Goal: Information Seeking & Learning: Learn about a topic

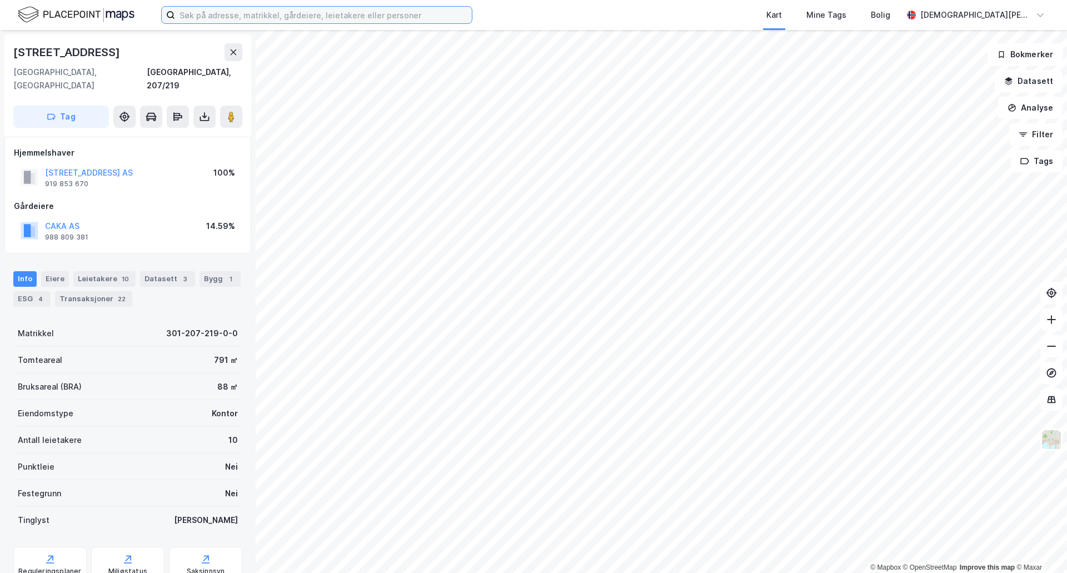
click at [367, 17] on input at bounding box center [323, 15] width 297 height 17
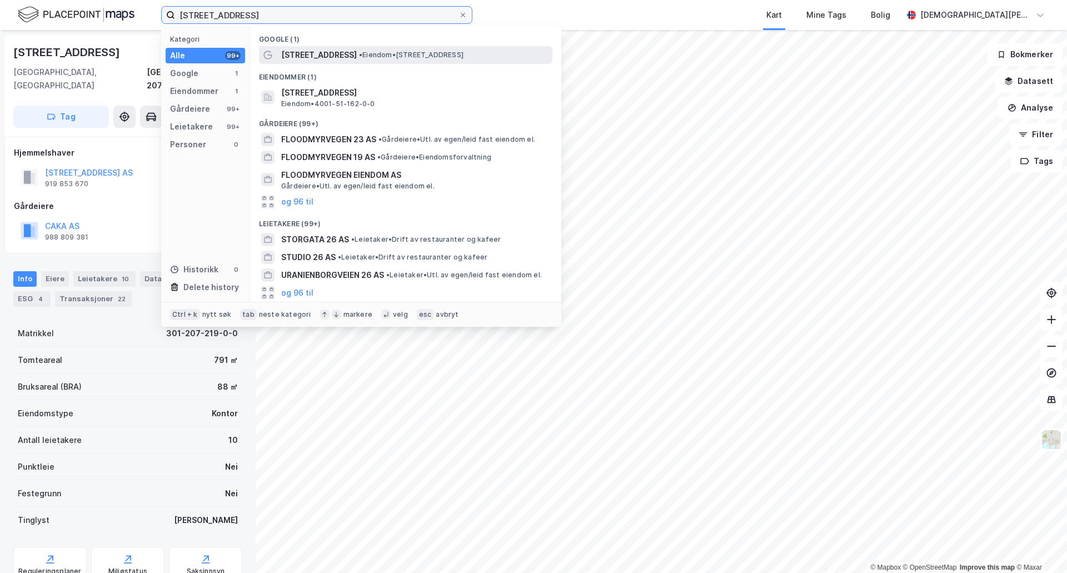
type input "[STREET_ADDRESS]"
click at [400, 53] on span "• Eiendom • [STREET_ADDRESS]" at bounding box center [411, 55] width 104 height 9
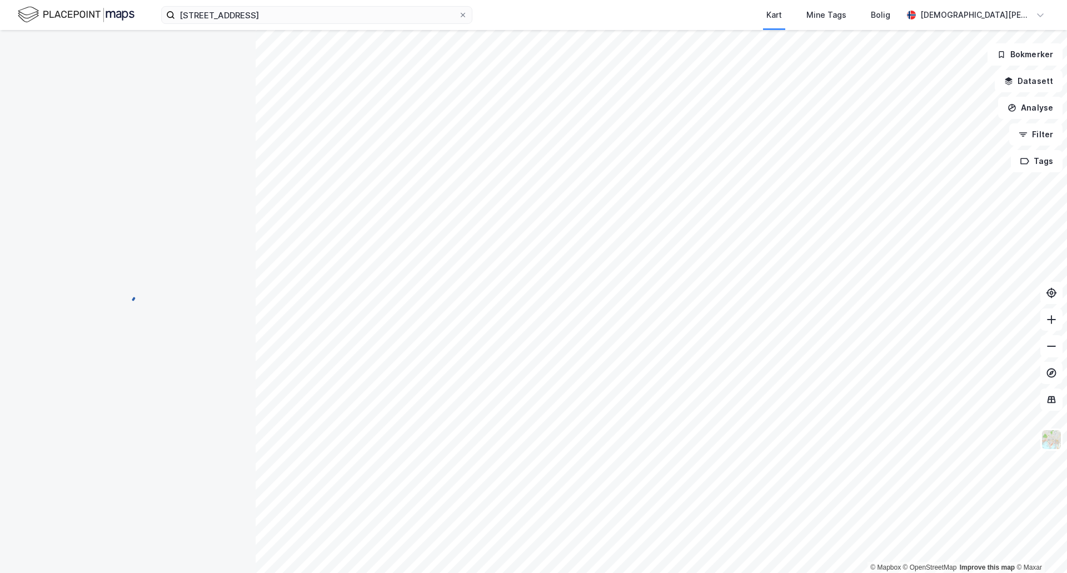
scroll to position [32, 0]
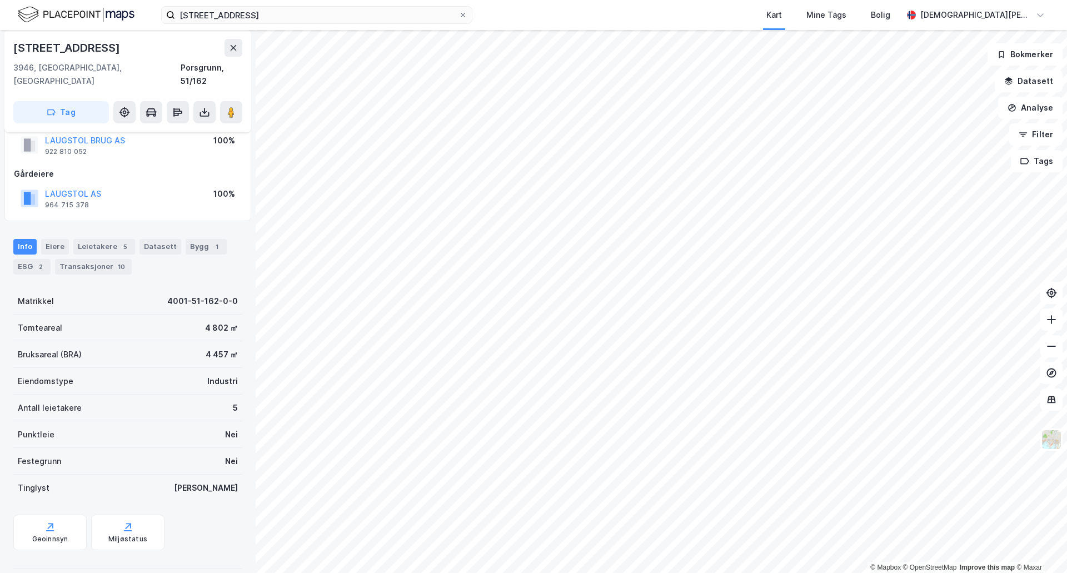
scroll to position [32, 0]
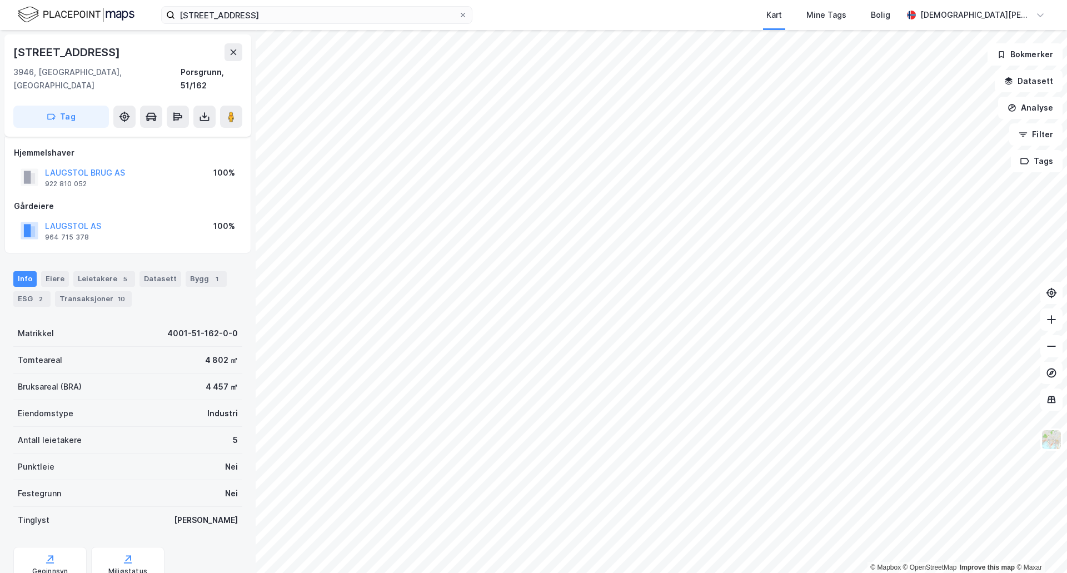
scroll to position [32, 0]
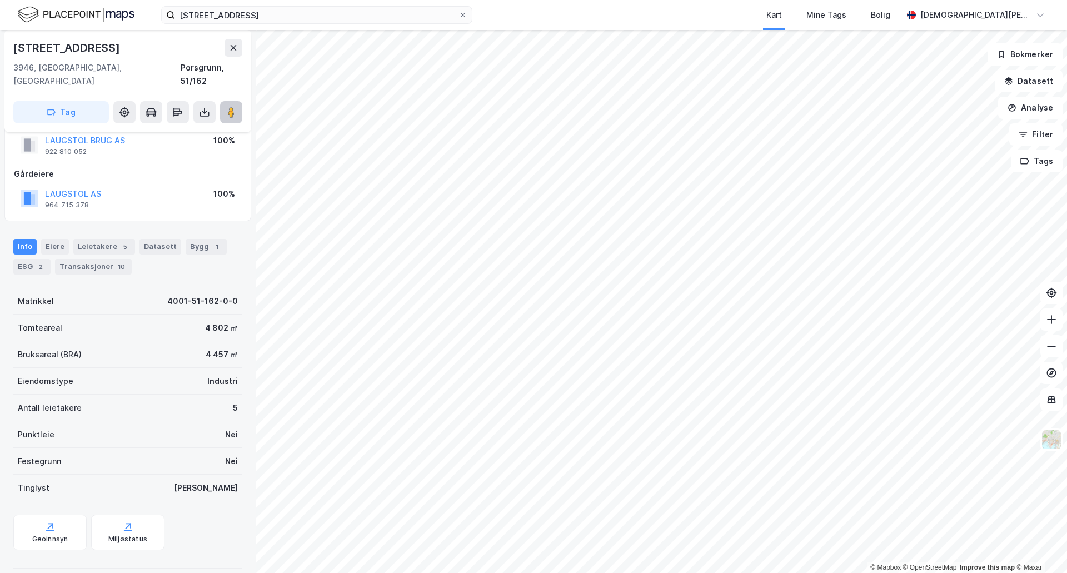
click at [233, 107] on image at bounding box center [231, 112] width 7 height 11
